Goal: Information Seeking & Learning: Learn about a topic

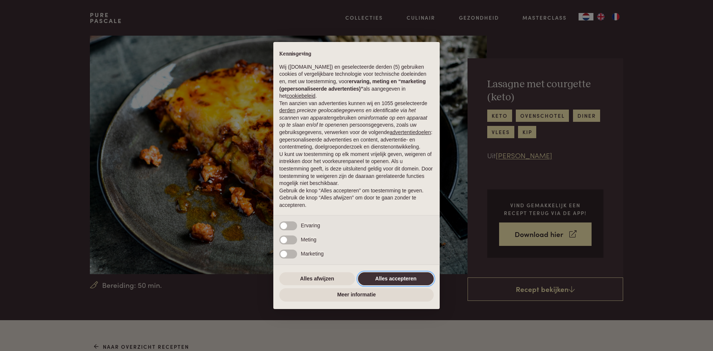
click at [393, 278] on button "Alles accepteren" at bounding box center [396, 278] width 76 height 13
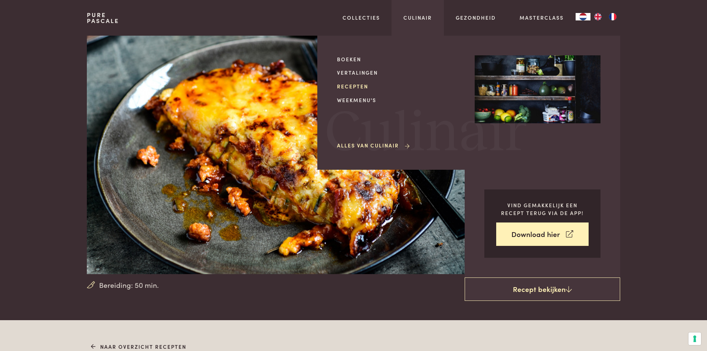
click at [350, 86] on link "Recepten" at bounding box center [400, 86] width 126 height 8
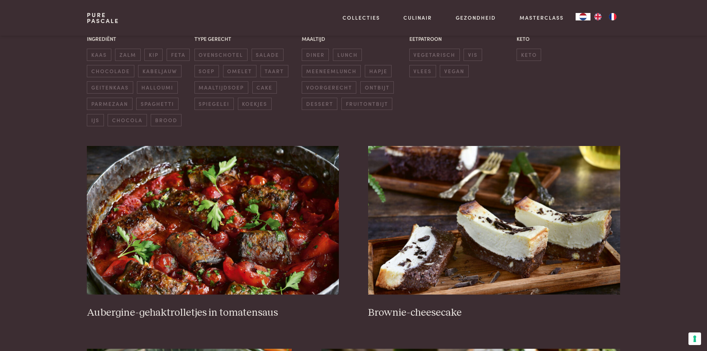
scroll to position [203, 0]
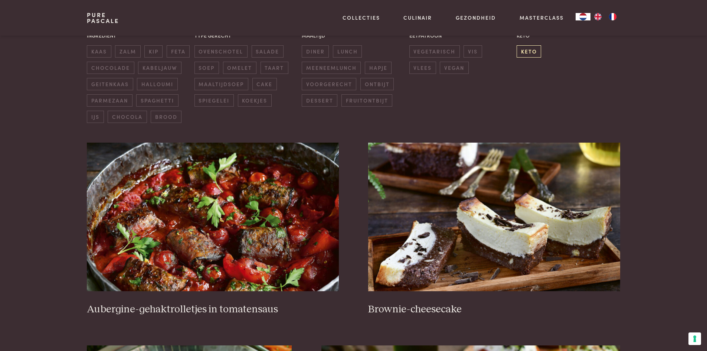
click at [523, 54] on span "keto" at bounding box center [529, 51] width 24 height 12
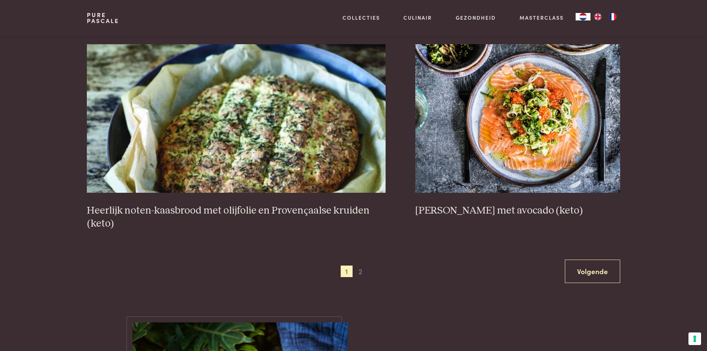
scroll to position [1452, 0]
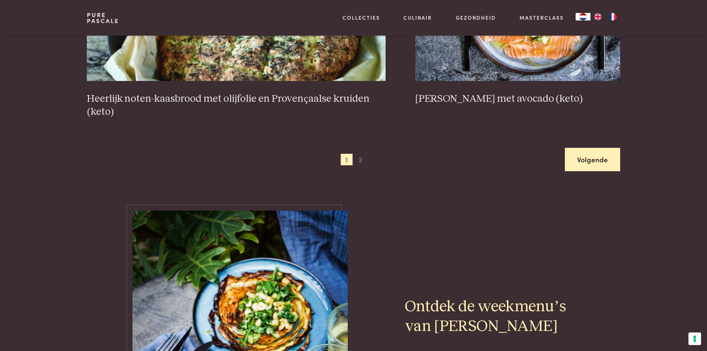
click at [576, 154] on link "Volgende" at bounding box center [592, 159] width 55 height 23
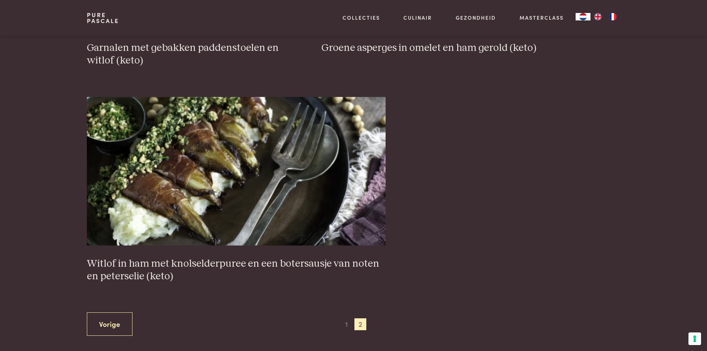
scroll to position [1366, 0]
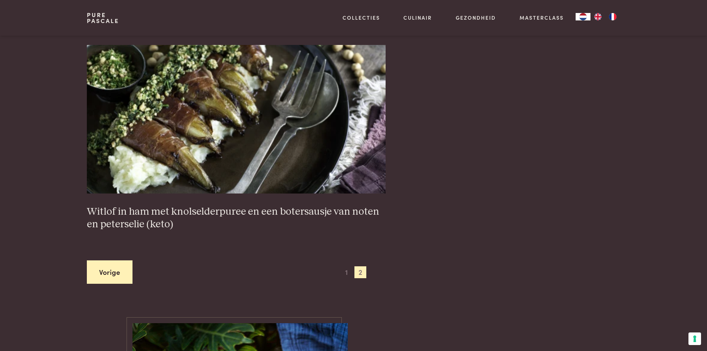
click at [110, 275] on link "Vorige" at bounding box center [110, 271] width 46 height 23
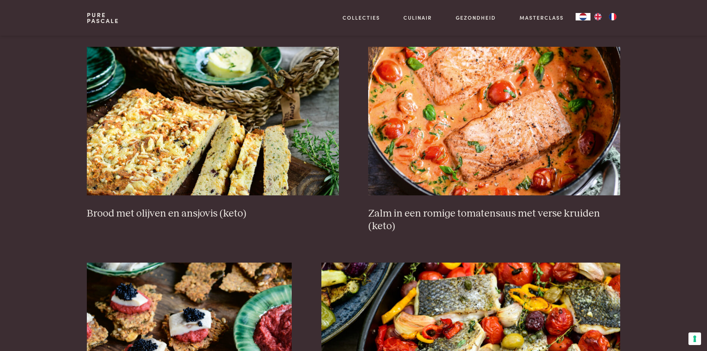
scroll to position [310, 0]
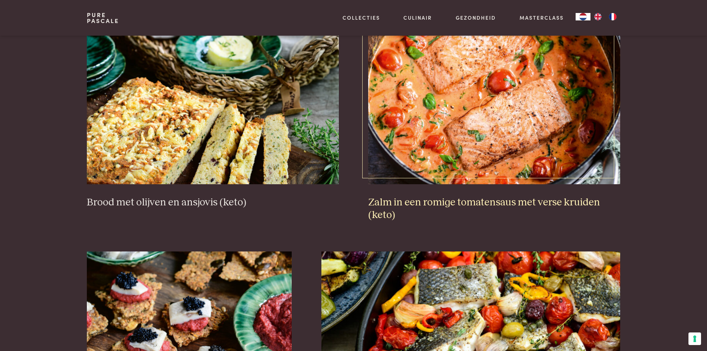
click at [409, 128] on img at bounding box center [494, 110] width 252 height 148
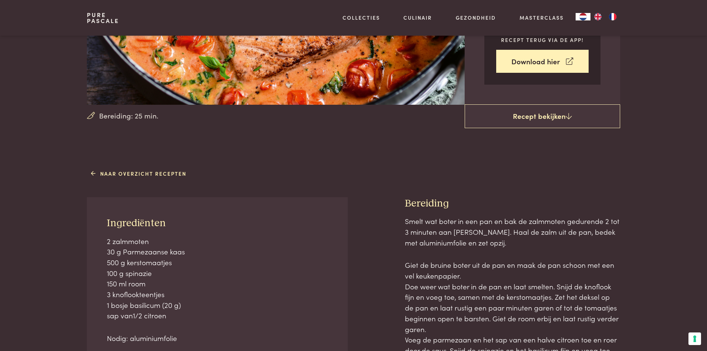
scroll to position [168, 0]
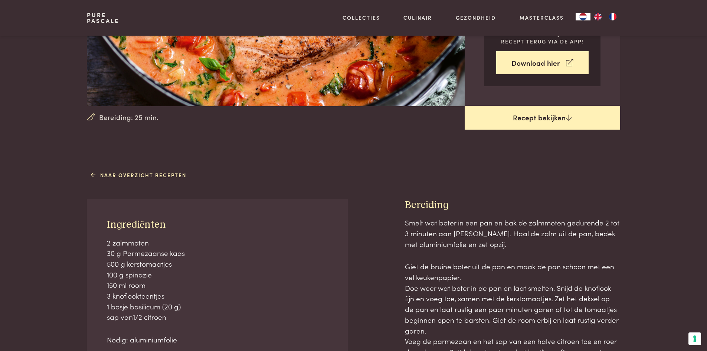
click at [558, 120] on link "Recept bekijken" at bounding box center [543, 118] width 156 height 24
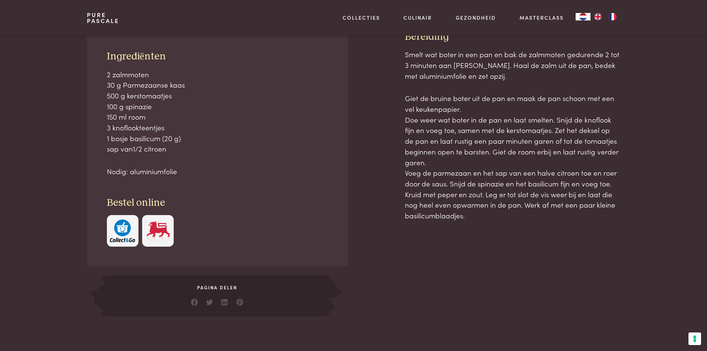
scroll to position [336, 0]
